Goal: Find contact information: Find contact information

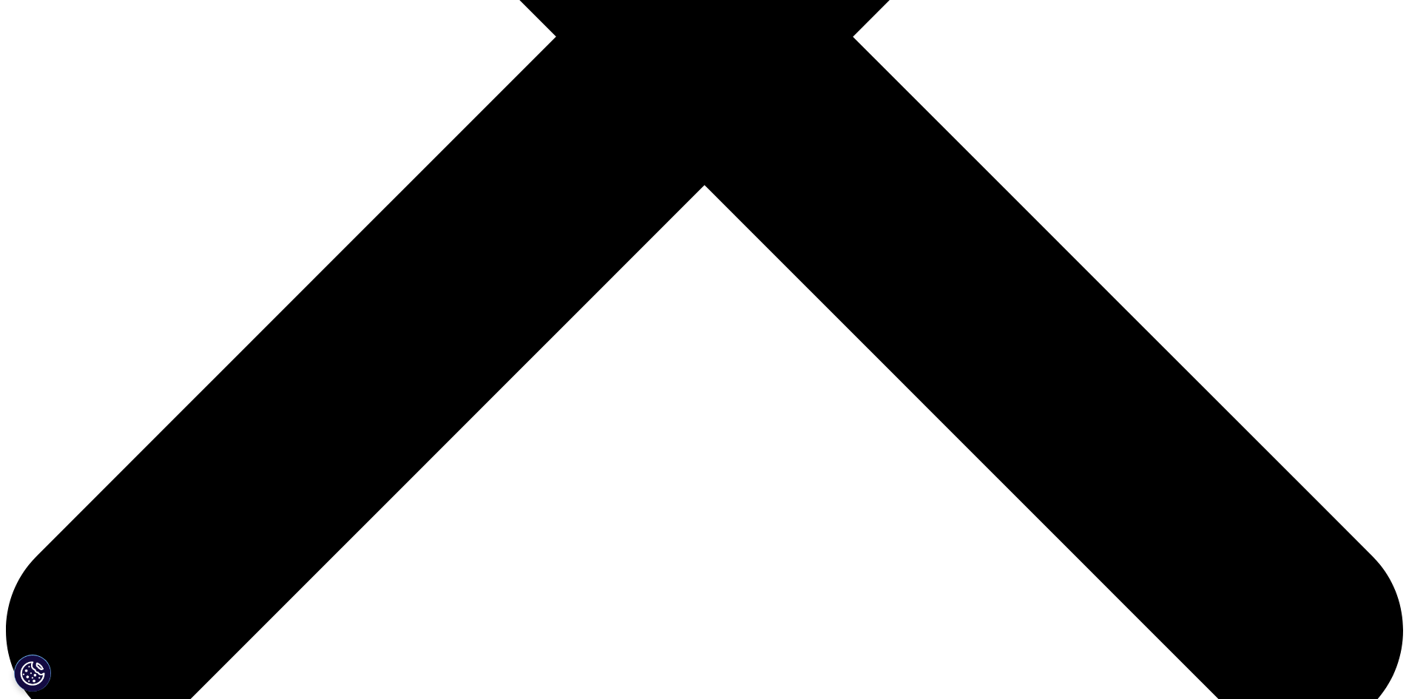
scroll to position [592, 0]
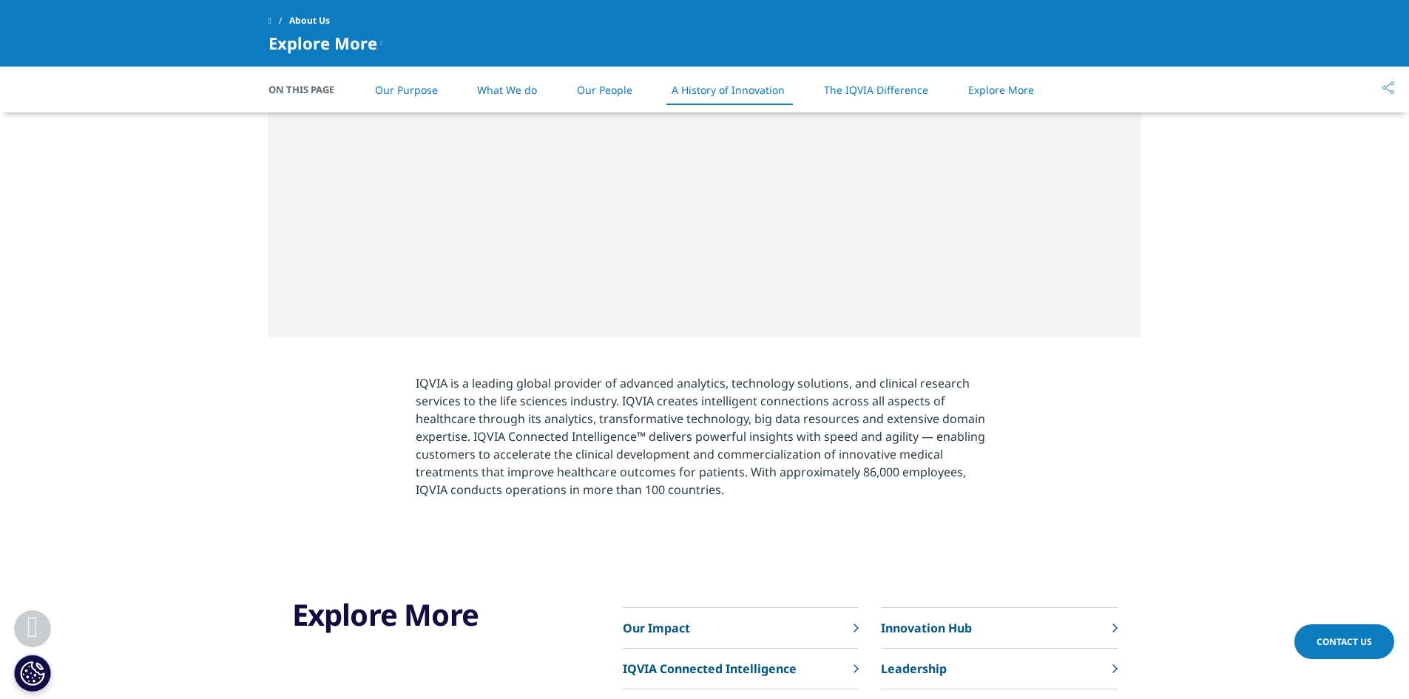
scroll to position [1980, 0]
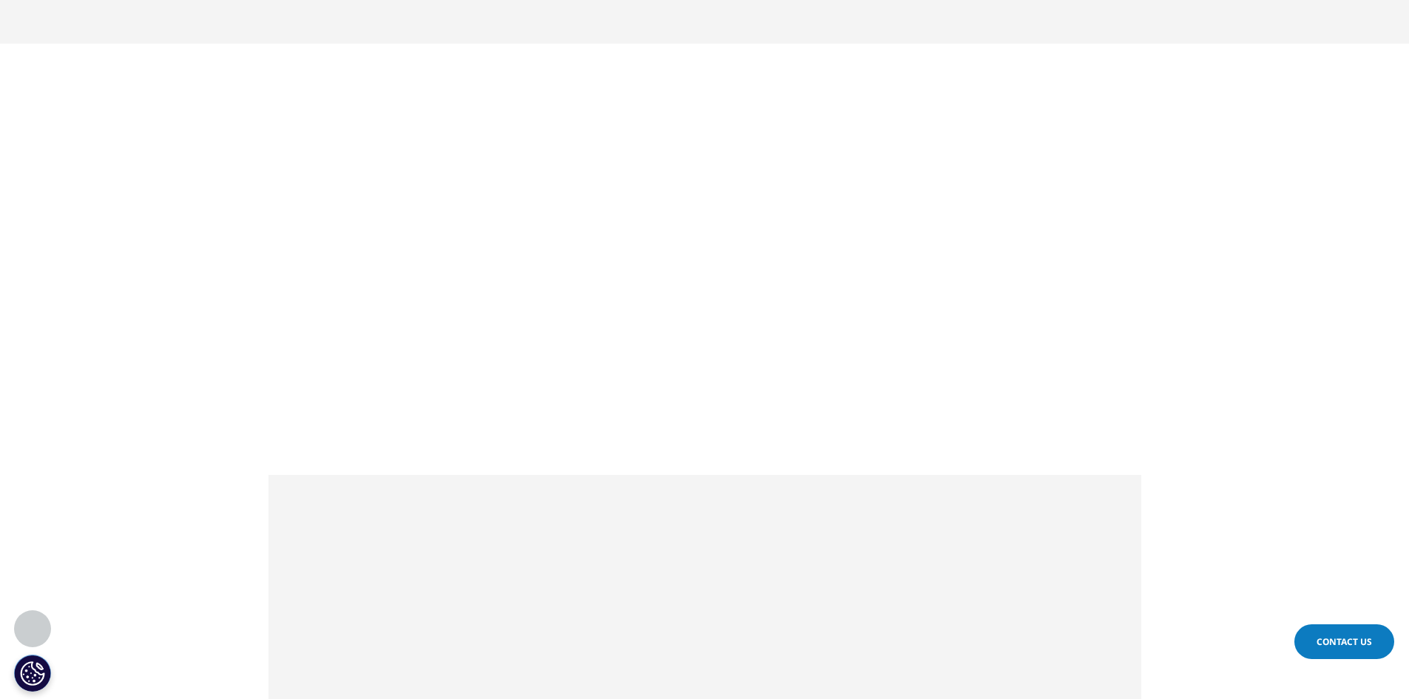
scroll to position [592, 0]
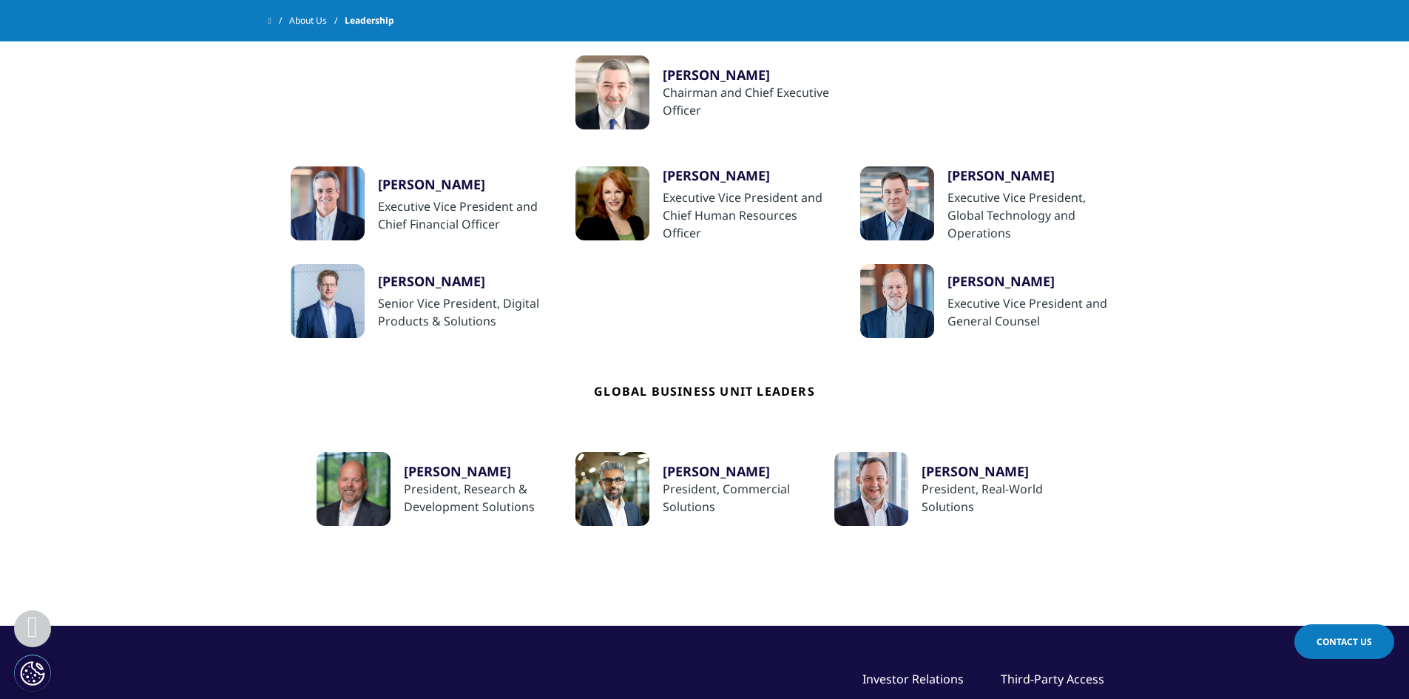
scroll to position [222, 0]
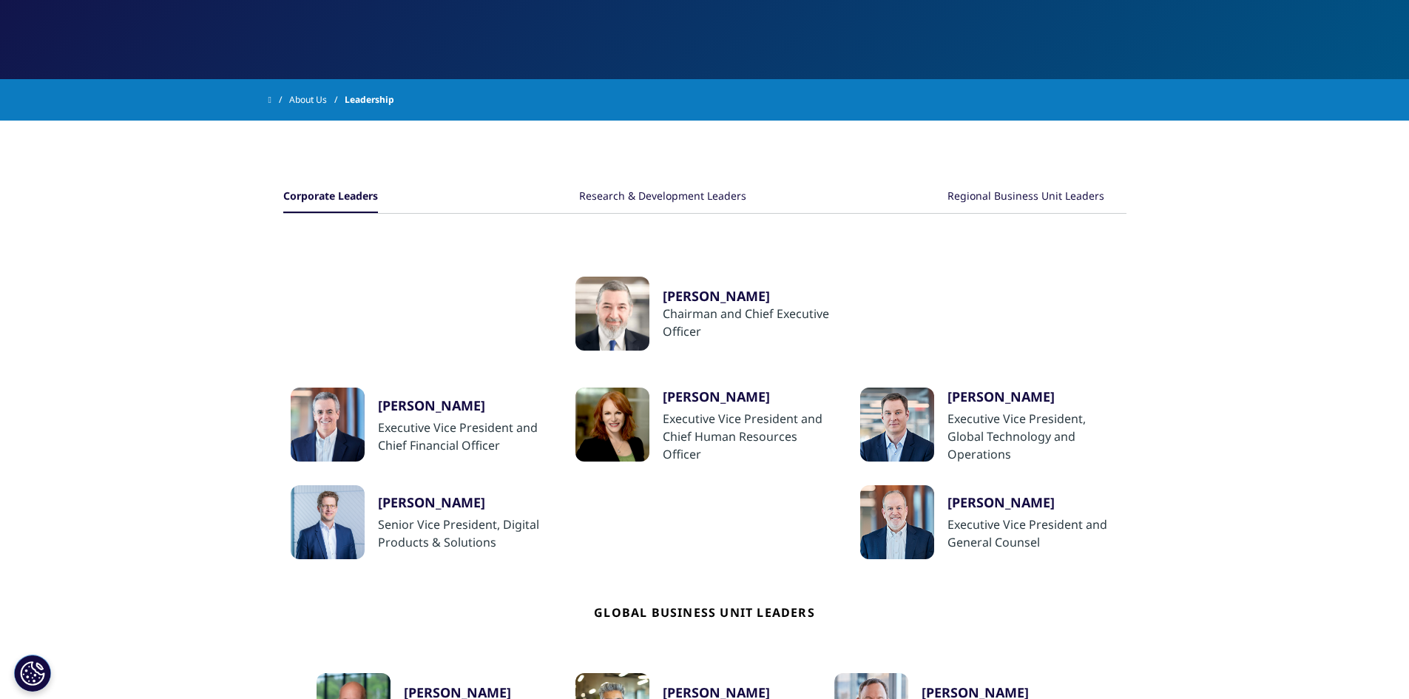
click at [444, 404] on div "[PERSON_NAME]" at bounding box center [464, 405] width 172 height 18
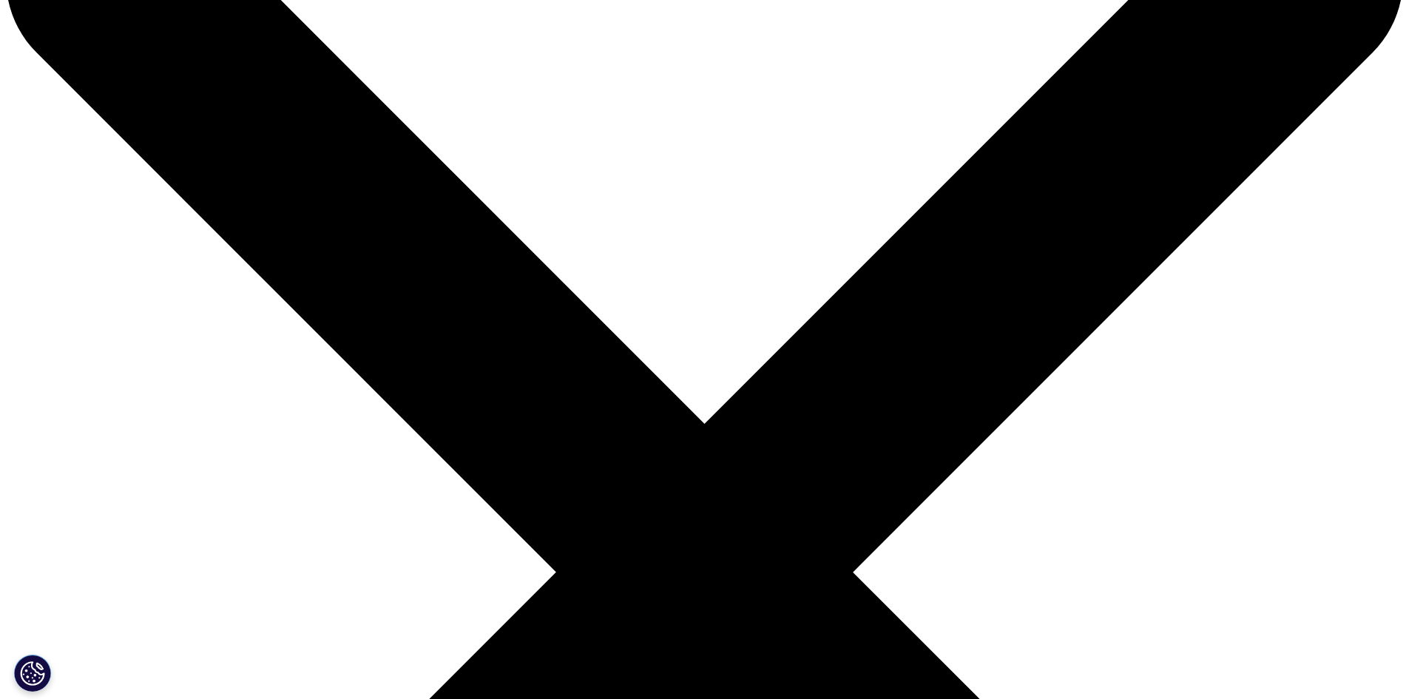
scroll to position [222, 0]
